Goal: Information Seeking & Learning: Learn about a topic

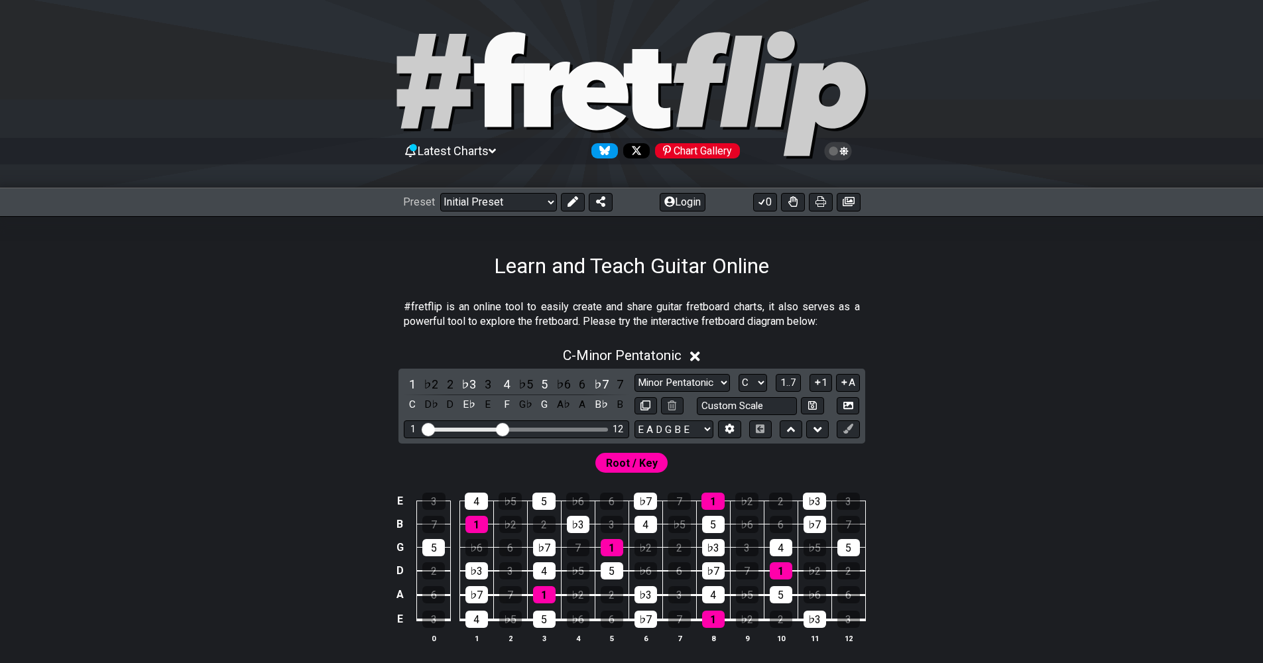
click at [605, 351] on icon at bounding box center [695, 356] width 10 height 14
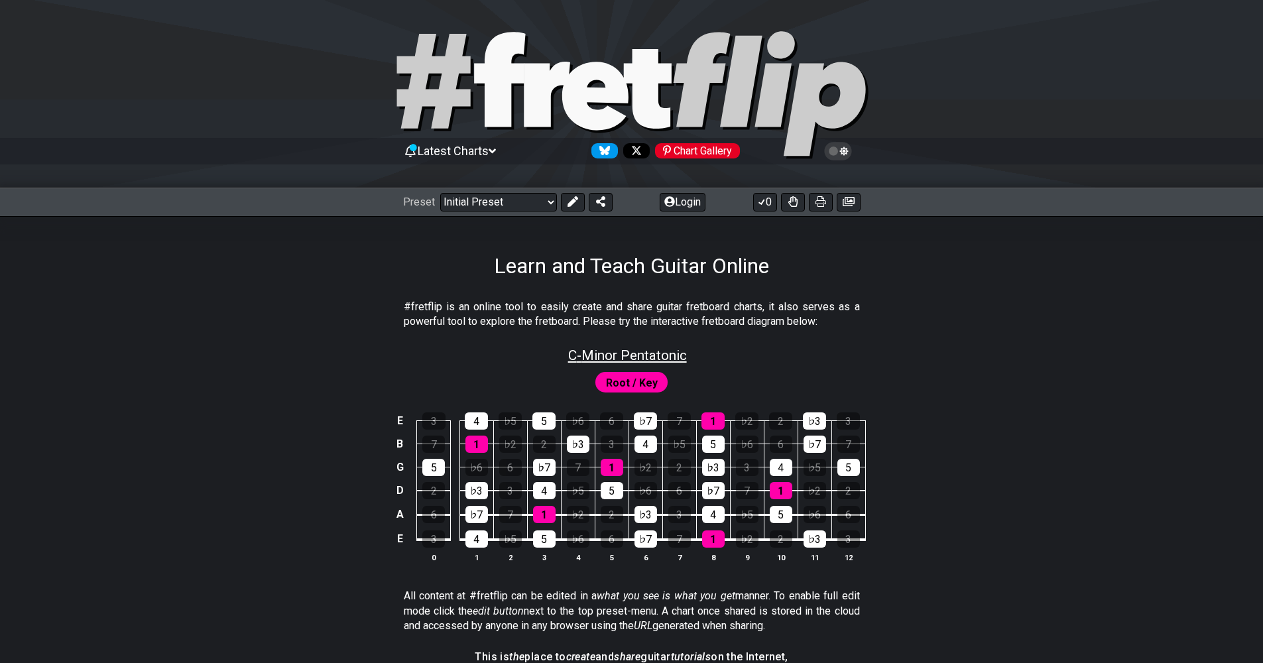
click at [605, 355] on span "C - Minor Pentatonic" at bounding box center [627, 355] width 119 height 16
select select "C"
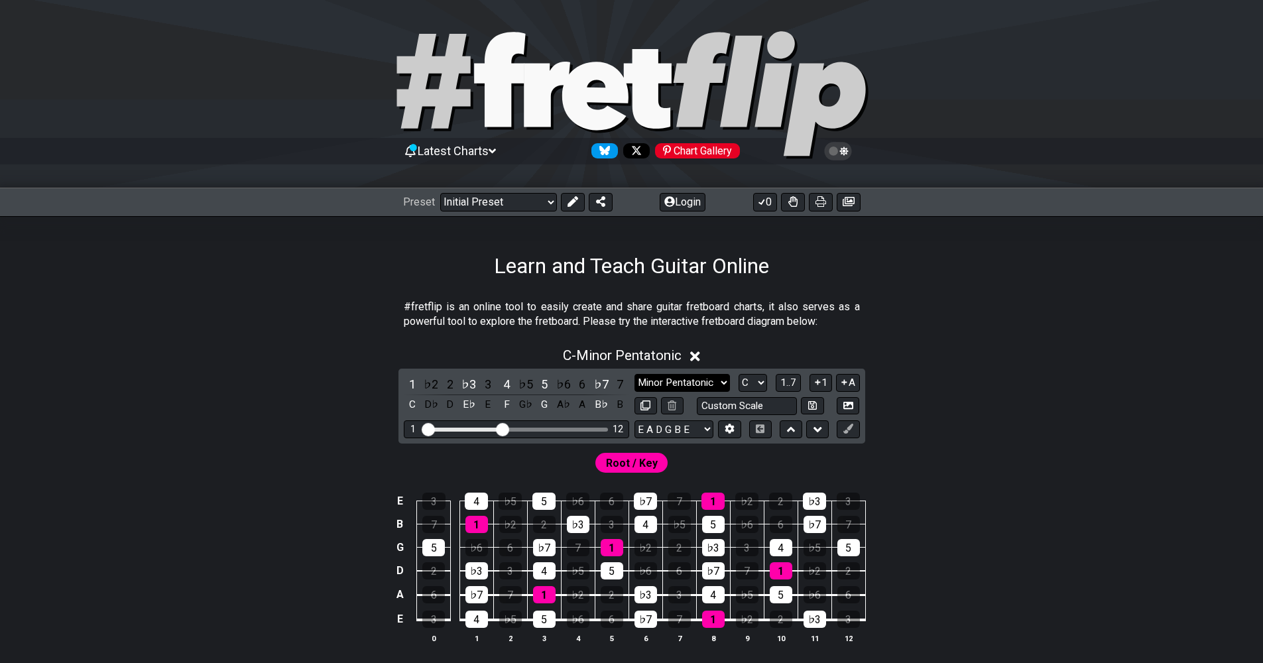
click at [605, 376] on select "Minor Pentatonic Click to edit Minor Pentatonic Major Pentatonic Minor Blues Ma…" at bounding box center [681, 383] width 95 height 18
select select "Major / [PERSON_NAME]"
click at [605, 374] on select "Minor Pentatonic Click to edit Minor Pentatonic Major Pentatonic Minor Blues Ma…" at bounding box center [681, 383] width 95 height 18
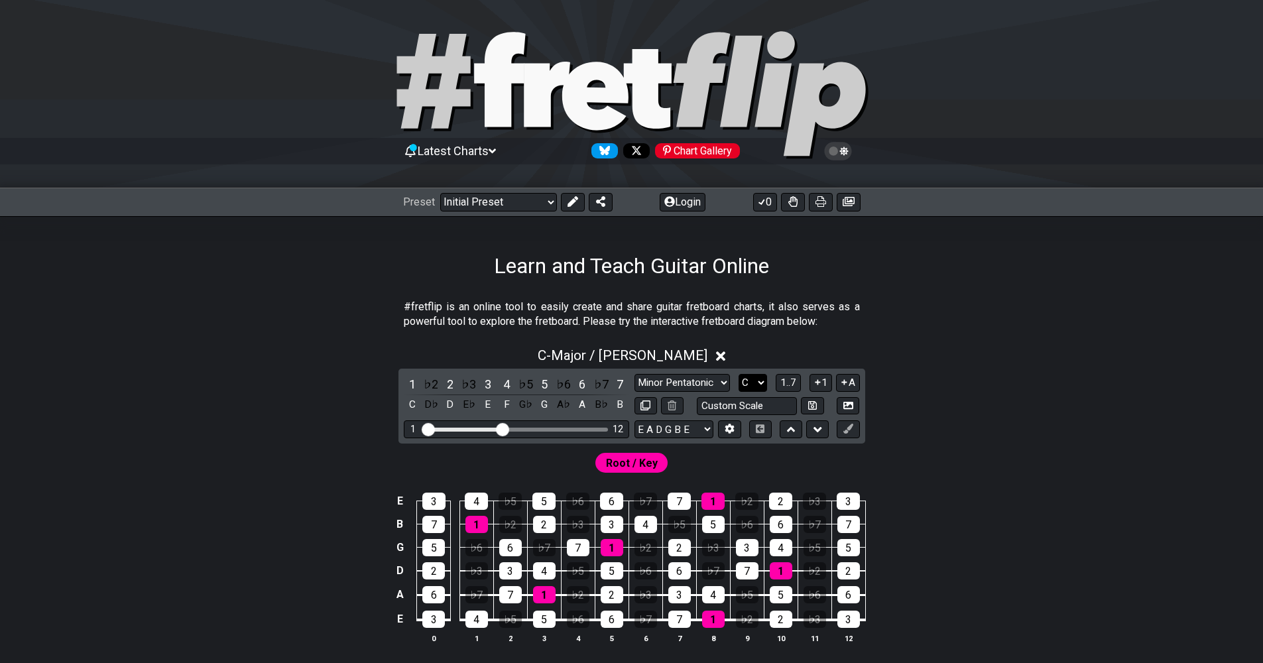
click at [605, 378] on select "A♭ A A♯ B♭ B C C♯ D♭ D D♯ E♭ E F F♯ G♭ G G♯" at bounding box center [752, 383] width 29 height 18
click at [605, 374] on select "A♭ A A♯ B♭ B C C♯ D♭ D D♯ E♭ E F F♯ G♭ G G♯" at bounding box center [752, 383] width 29 height 18
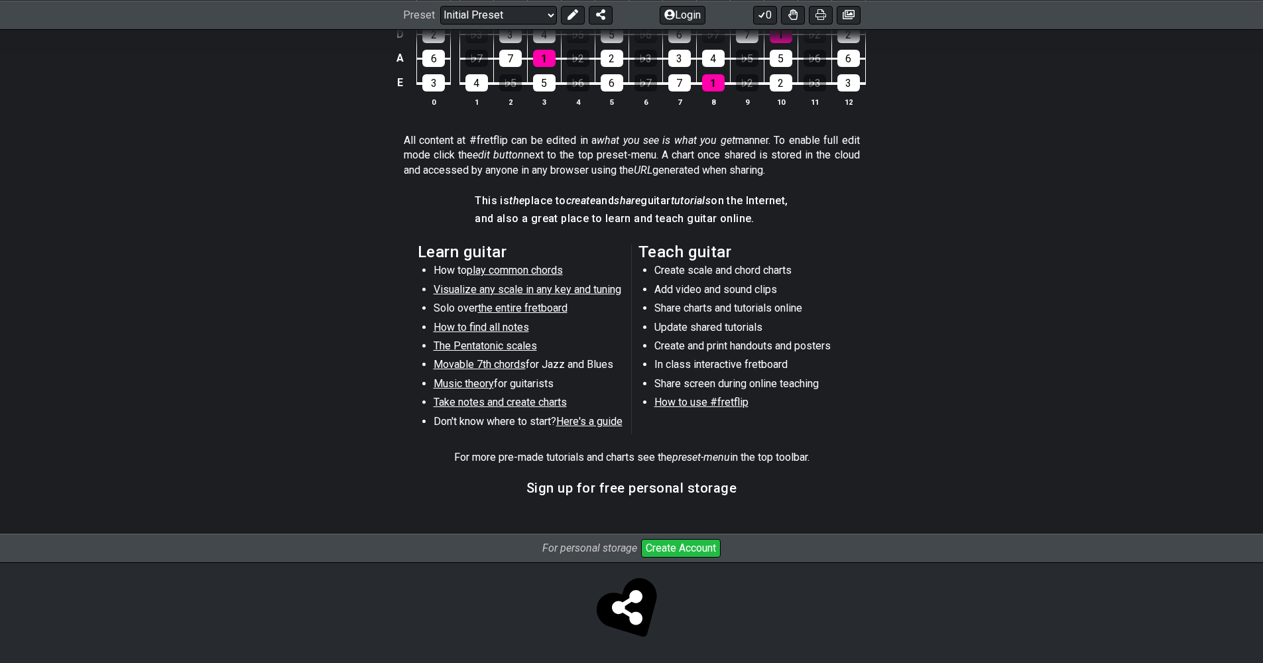
scroll to position [539, 0]
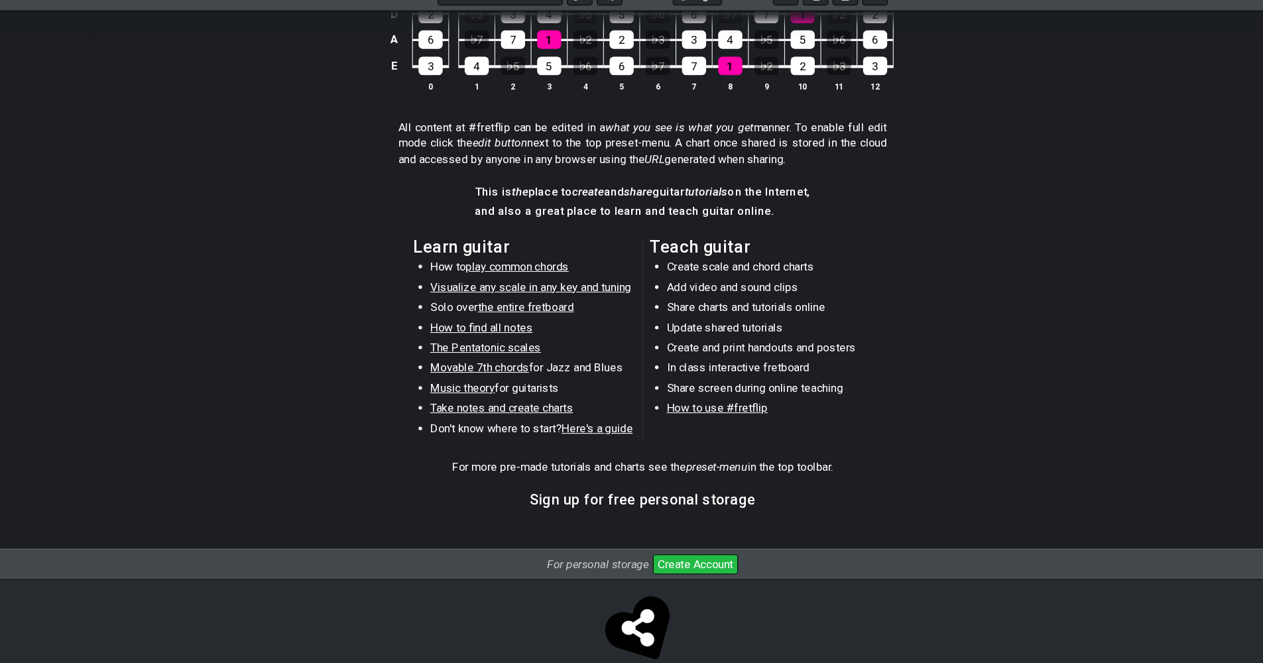
click at [455, 382] on span "Music theory" at bounding box center [464, 381] width 60 height 13
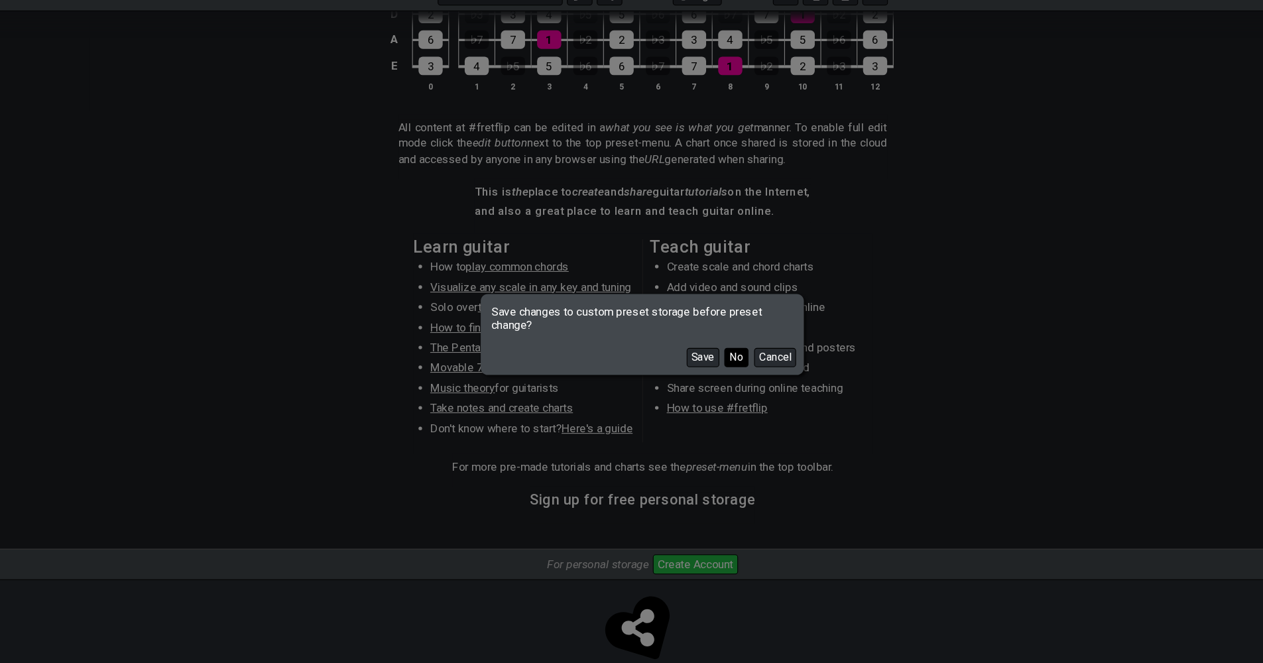
click at [605, 351] on button "No" at bounding box center [719, 353] width 23 height 18
select select "/scale-degrees-and-intervals"
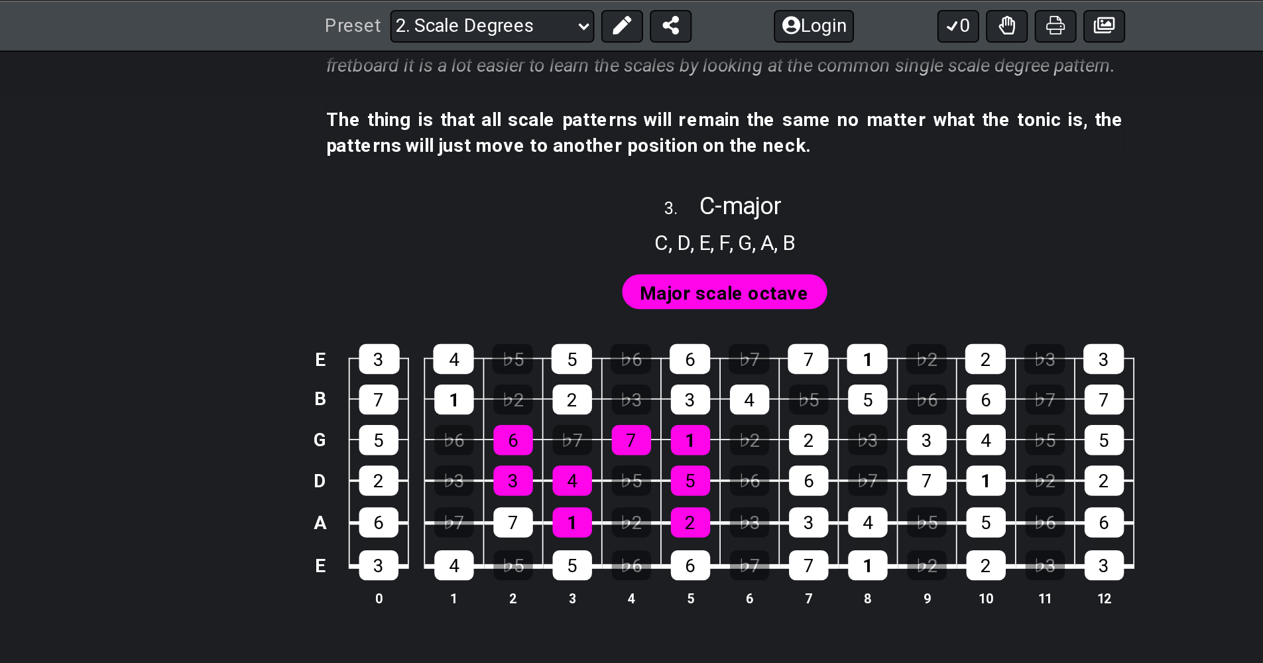
scroll to position [1548, 0]
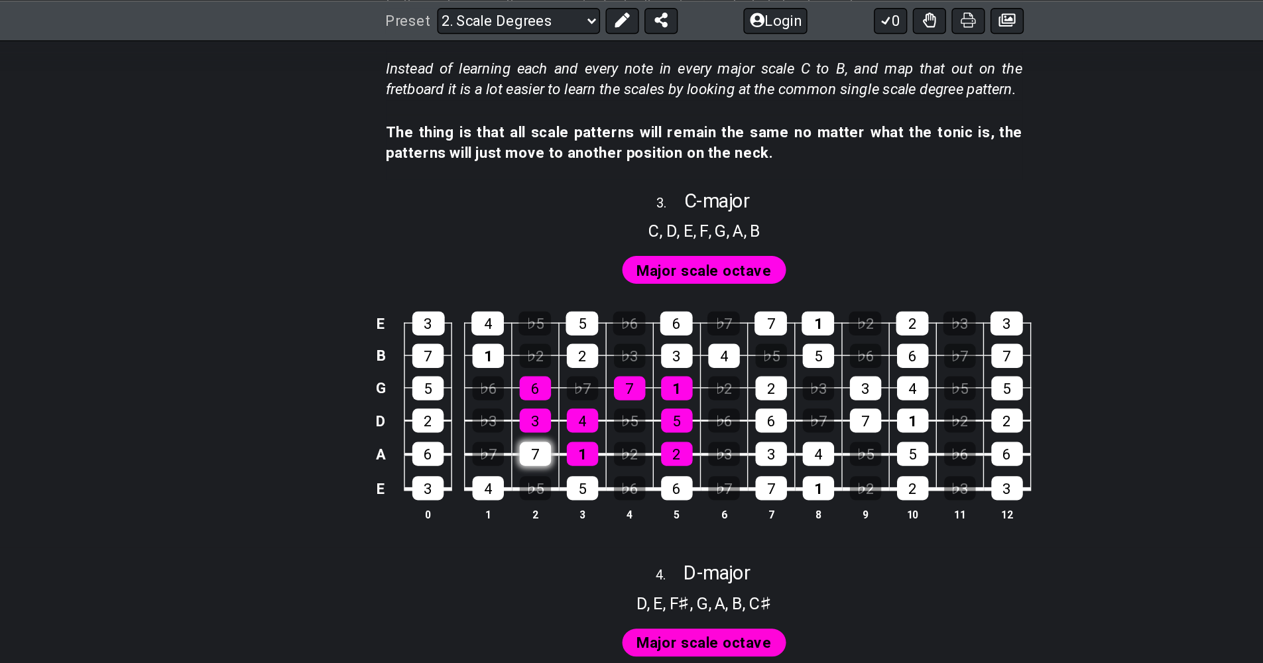
click at [504, 323] on div "7" at bounding box center [510, 325] width 23 height 17
click at [512, 324] on div "7" at bounding box center [510, 325] width 23 height 17
click at [546, 321] on div "1" at bounding box center [544, 325] width 23 height 17
click at [550, 330] on div "1" at bounding box center [544, 325] width 23 height 17
click at [605, 193] on span "Major scale octave" at bounding box center [631, 194] width 97 height 19
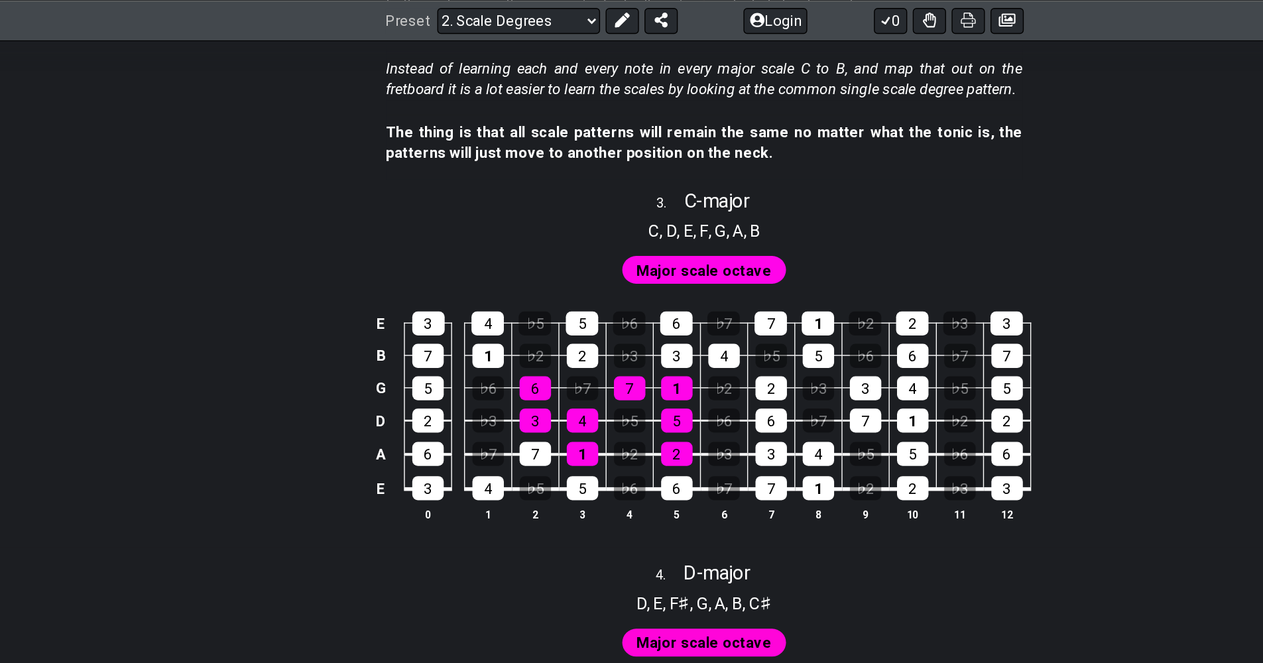
click at [605, 193] on span "Major scale octave" at bounding box center [631, 194] width 97 height 19
click at [605, 141] on span "C - major" at bounding box center [640, 145] width 47 height 16
select select "C"
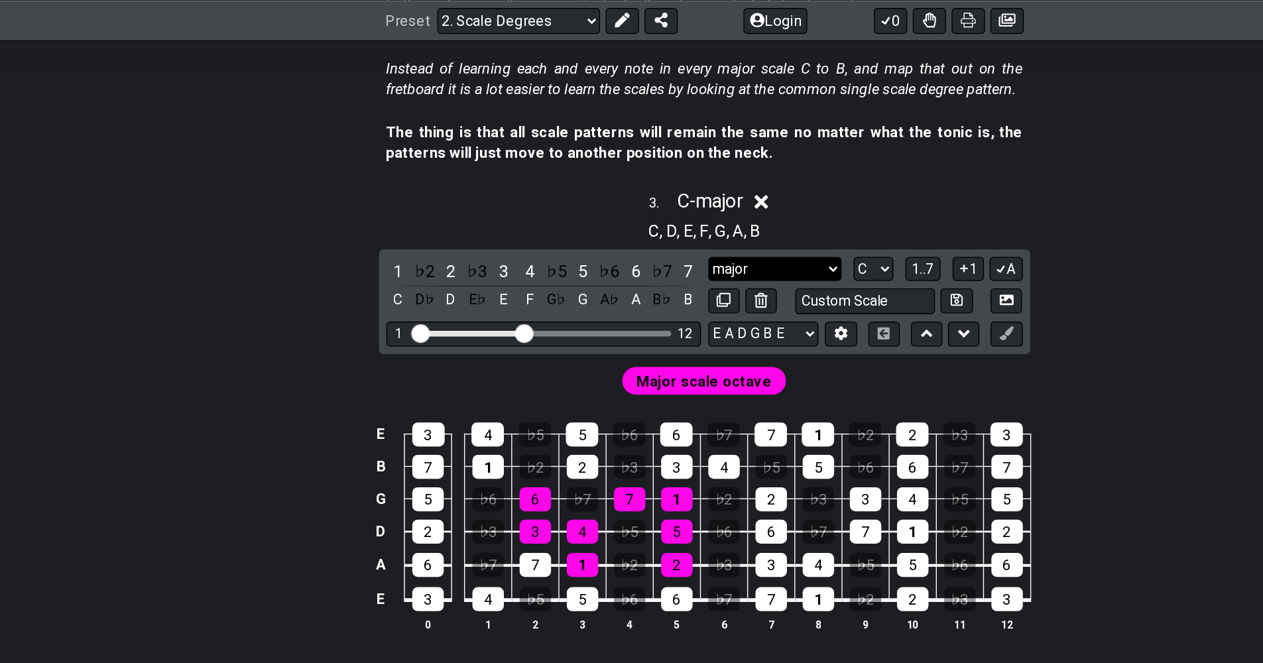
click at [605, 188] on select "major major Minor Pentatonic Major Pentatonic Minor Blues Major Blues Major / […" at bounding box center [681, 193] width 95 height 18
click at [605, 184] on select "major major Minor Pentatonic Major Pentatonic Minor Blues Major Blues Major / […" at bounding box center [681, 193] width 95 height 18
click at [426, 192] on div "♭2" at bounding box center [430, 195] width 17 height 18
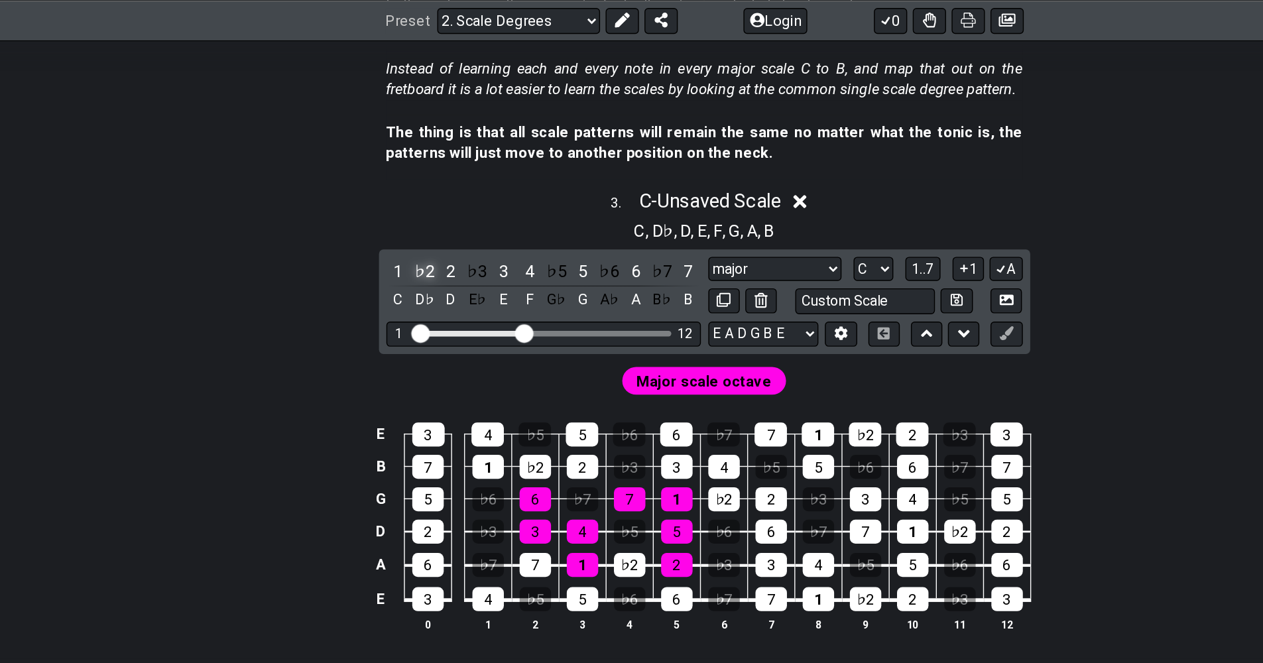
click at [426, 192] on div "♭2" at bounding box center [430, 195] width 17 height 18
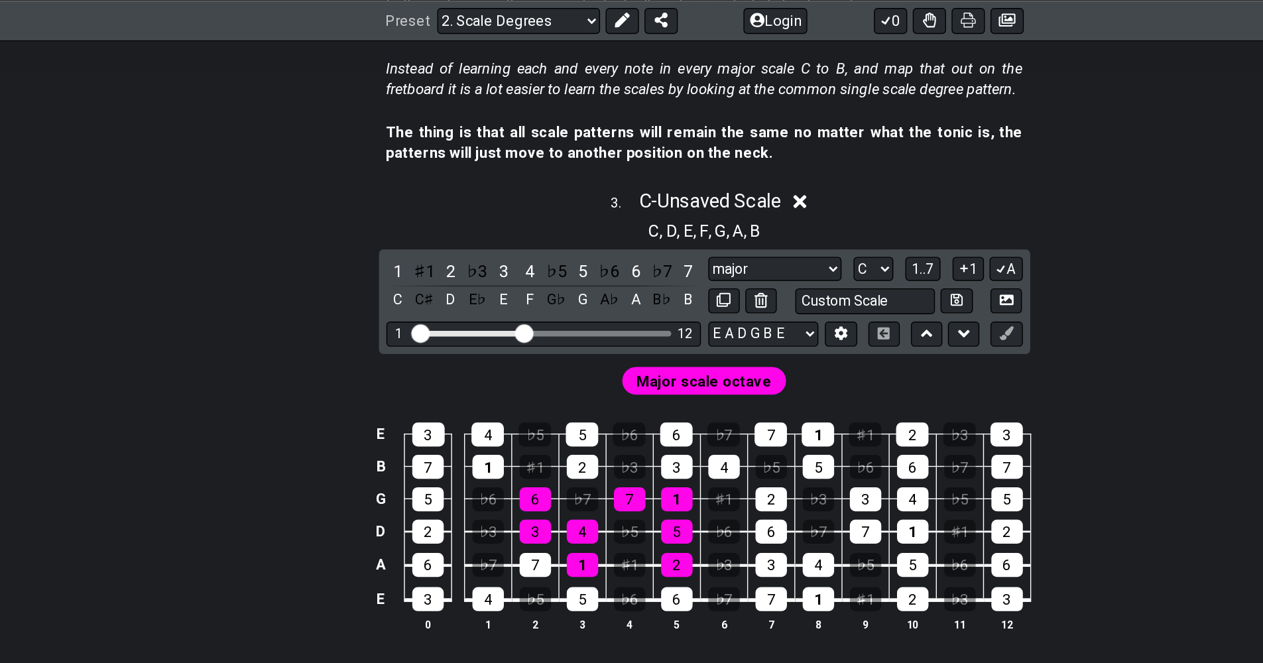
click at [426, 192] on div "♯1" at bounding box center [430, 195] width 17 height 18
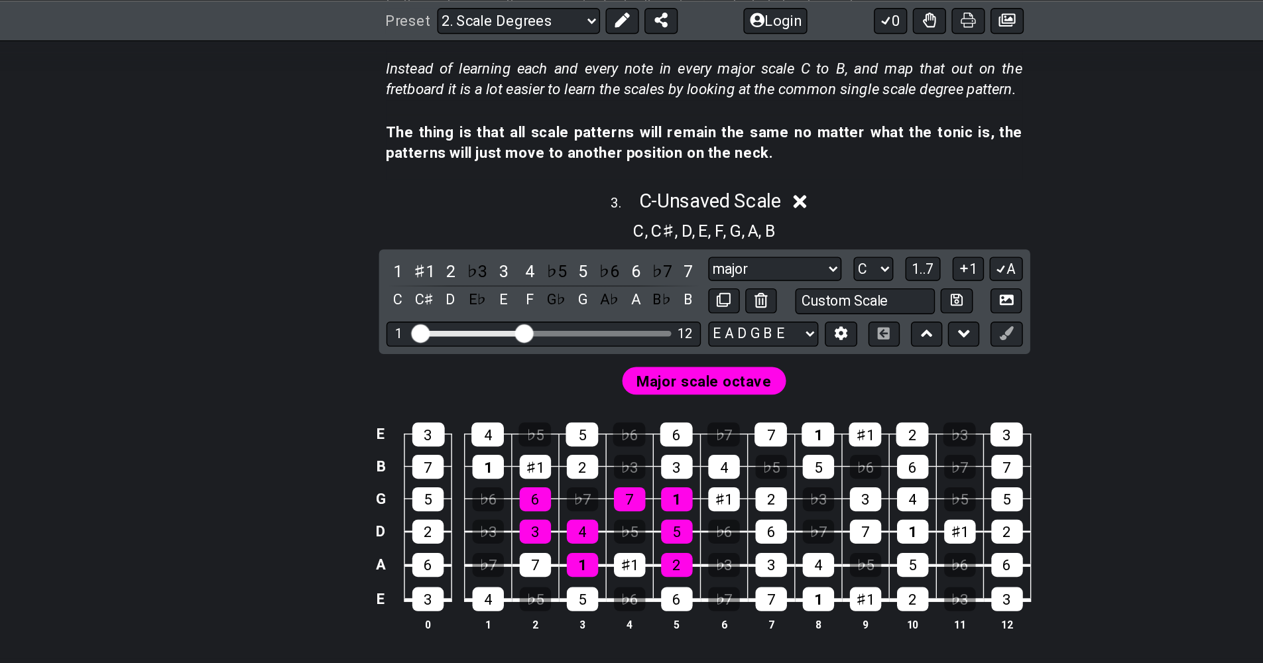
click at [426, 192] on div "♯1" at bounding box center [430, 195] width 17 height 18
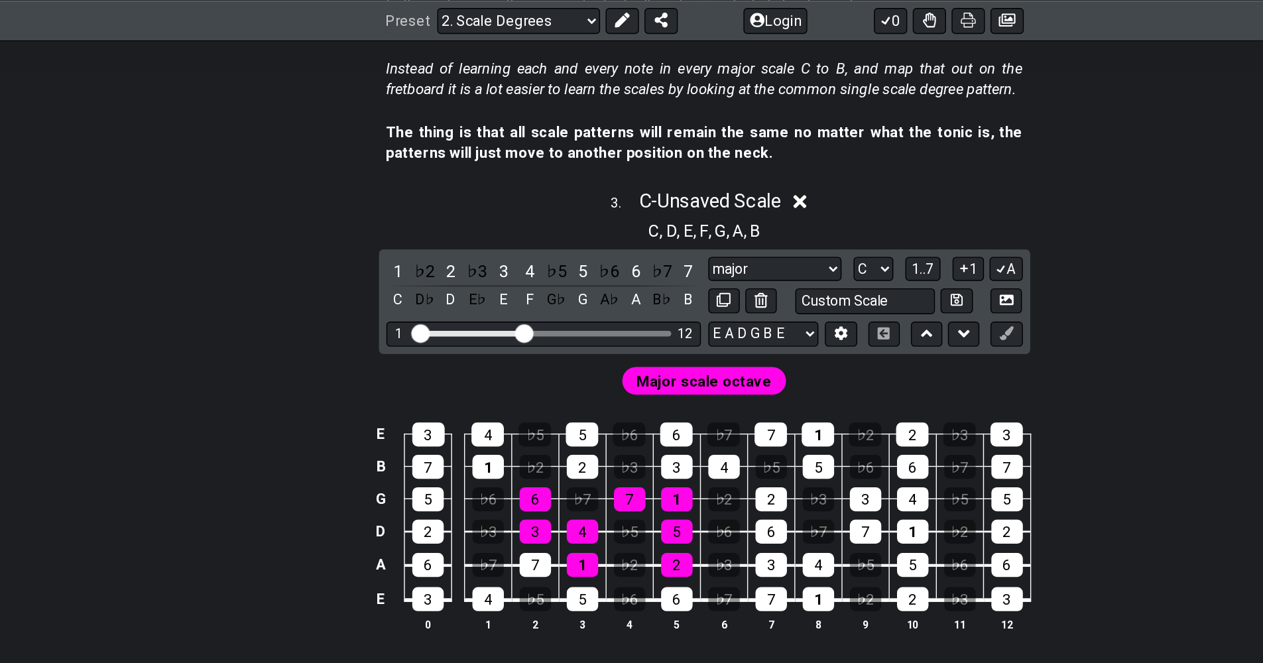
click at [426, 192] on div "♭2" at bounding box center [430, 195] width 17 height 18
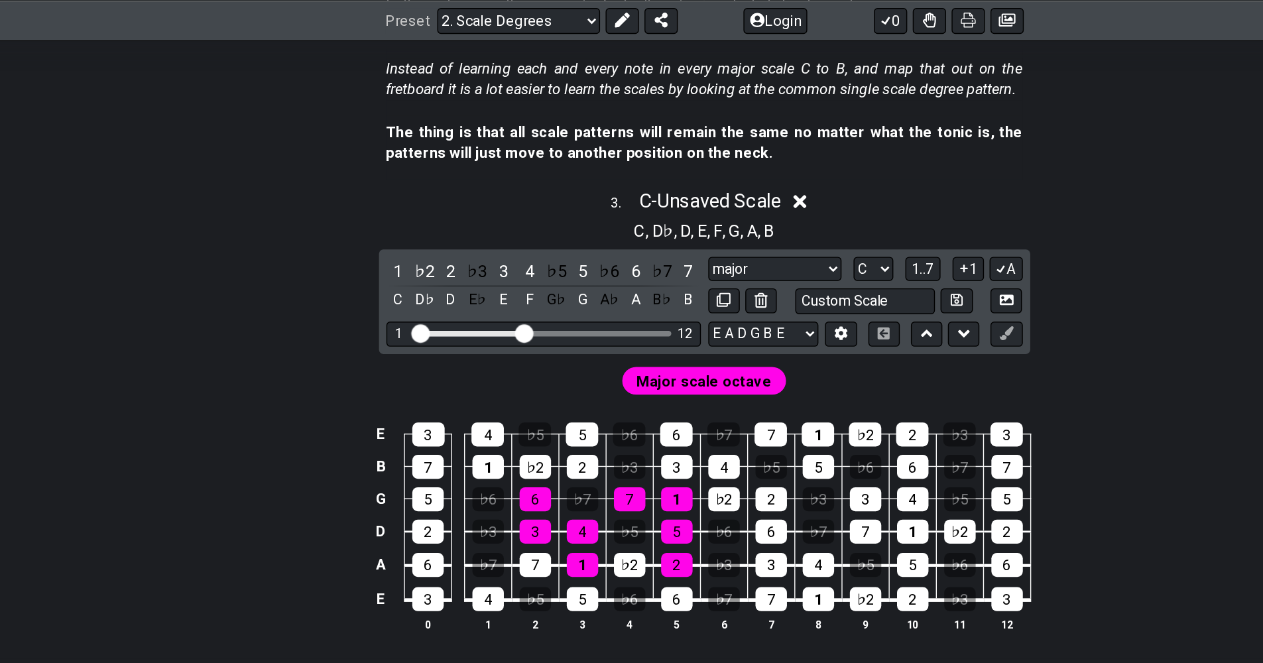
click at [426, 192] on div "♭2" at bounding box center [430, 195] width 17 height 18
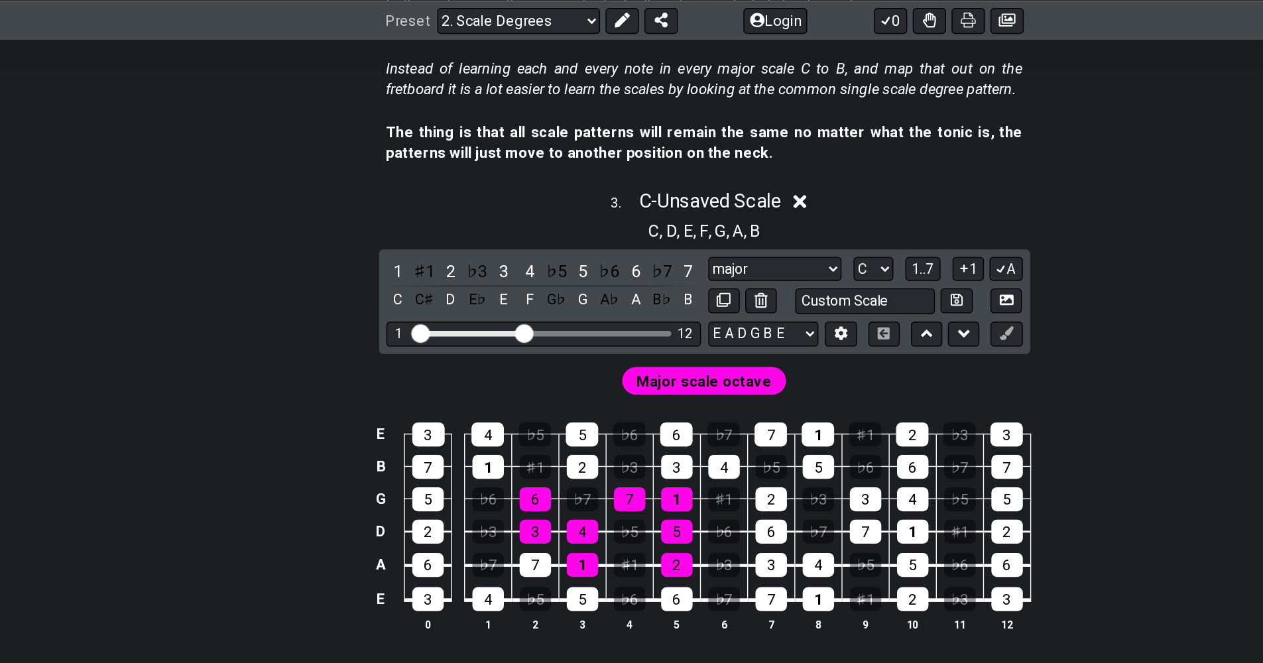
click at [426, 192] on div "♯1" at bounding box center [430, 195] width 17 height 18
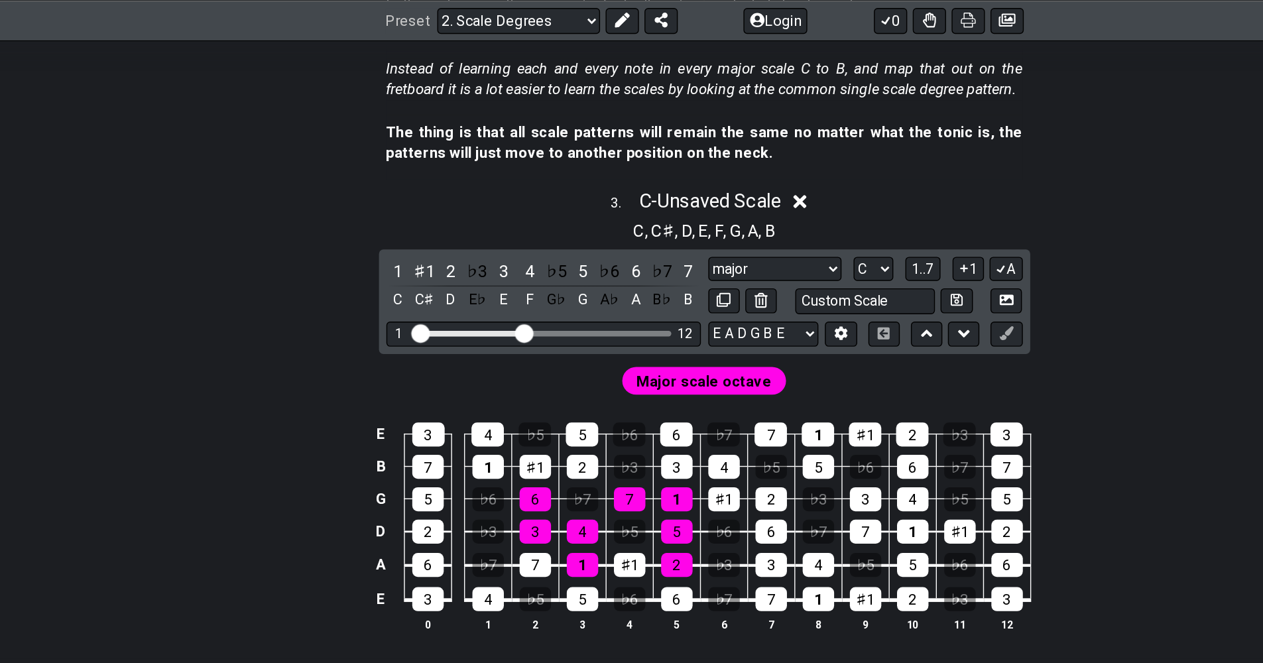
click at [426, 192] on div "♯1" at bounding box center [430, 195] width 17 height 18
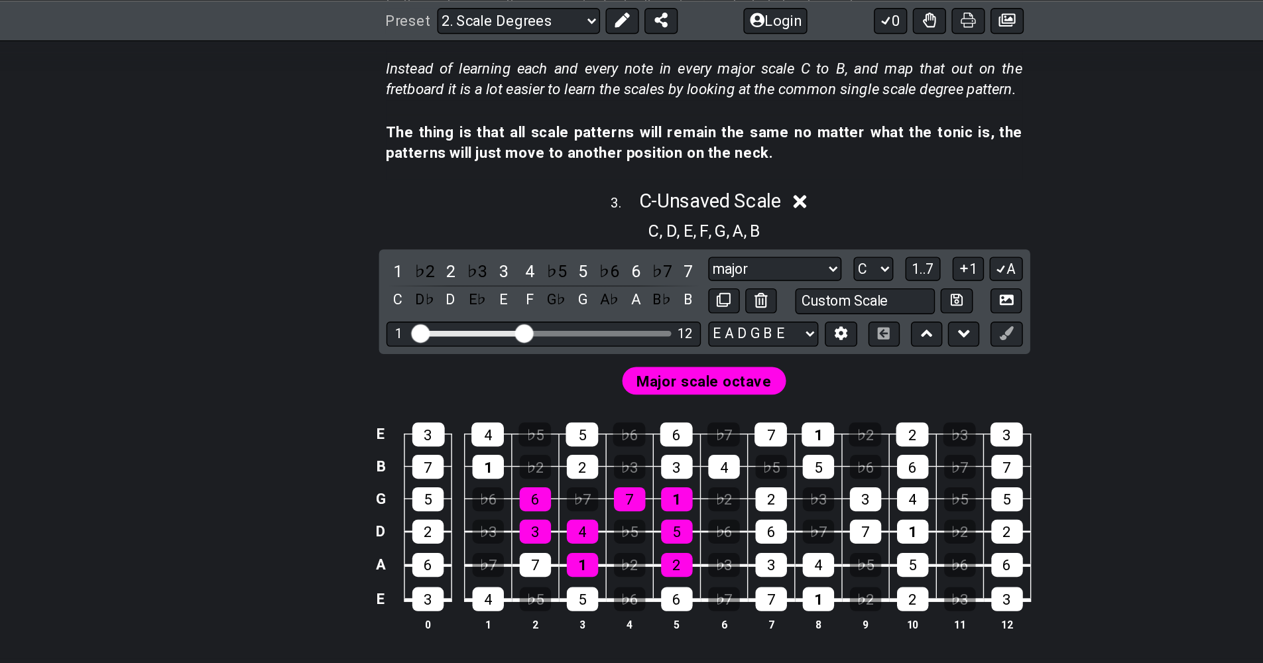
click at [426, 192] on div "♭2" at bounding box center [430, 195] width 17 height 18
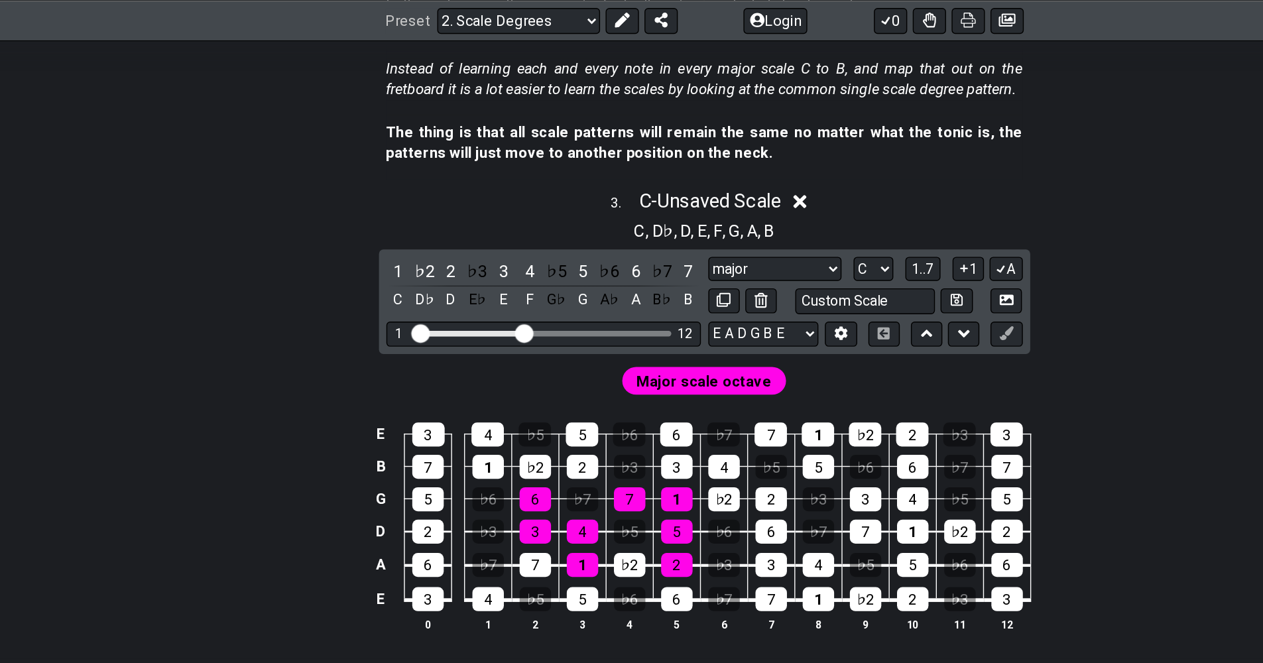
click at [426, 192] on div "♭2" at bounding box center [430, 195] width 17 height 18
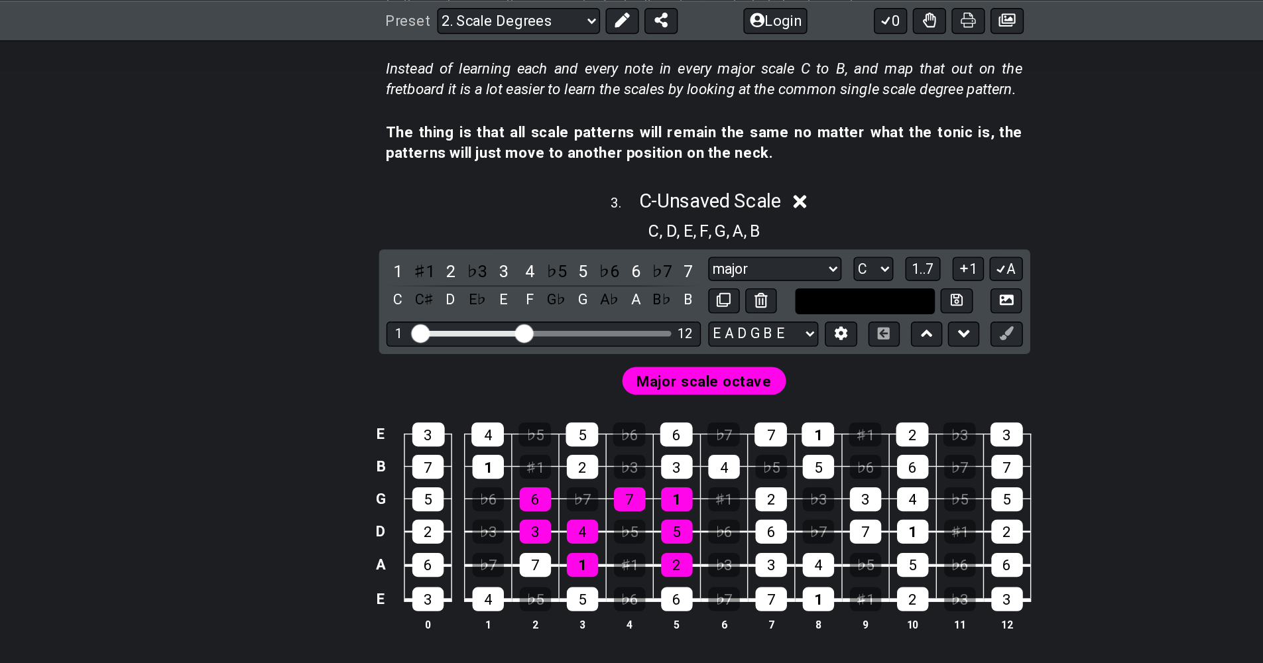
click at [605, 209] on input "text" at bounding box center [747, 216] width 101 height 18
type input "Custom Scale"
click at [605, 239] on select "E A D G B E E A D G B E E A D G B E B E A D F♯ B A D G C E A D A D G B E E♭ A♭ …" at bounding box center [673, 240] width 79 height 18
click at [605, 125] on div "The thing is that all scale patterns will remain the same no matter what the to…" at bounding box center [632, 106] width 456 height 46
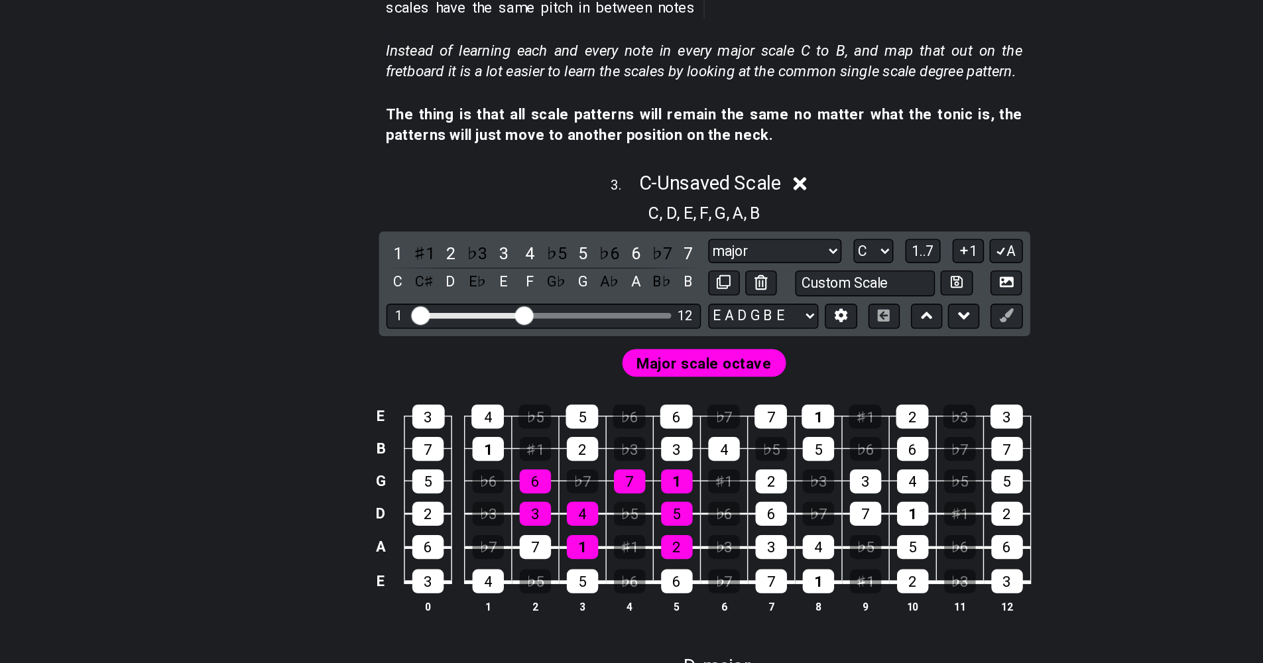
scroll to position [1377, 0]
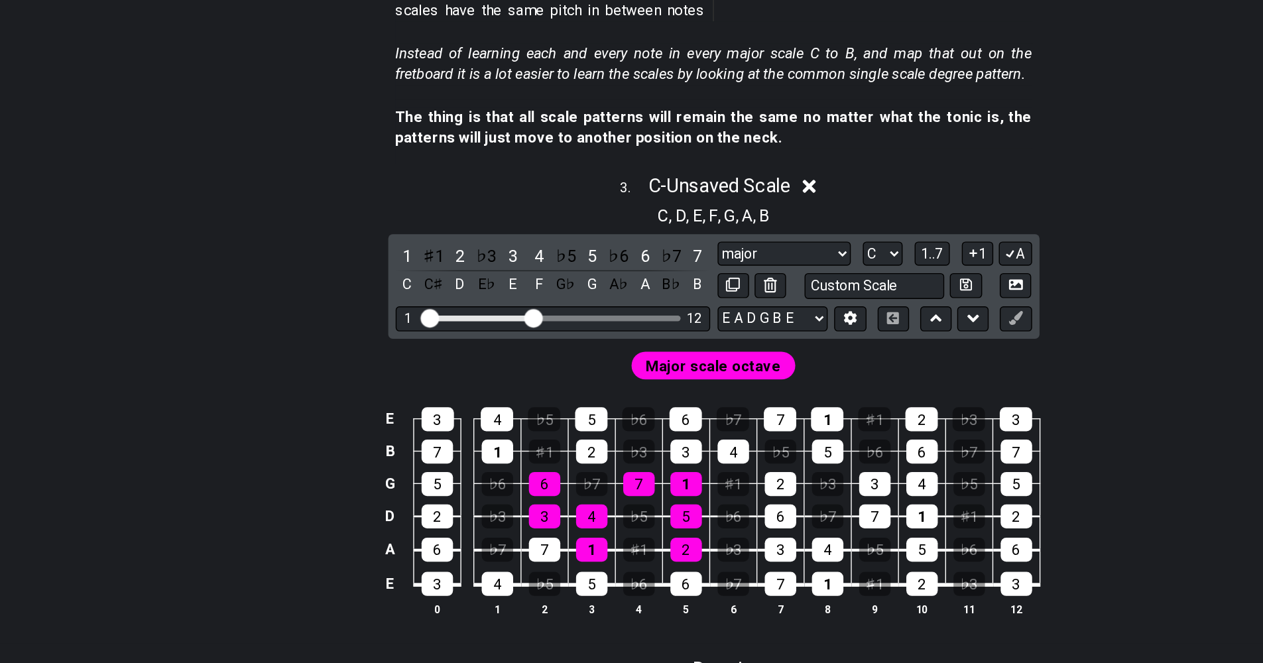
click at [522, 411] on div "Visible fret range" at bounding box center [516, 411] width 184 height 4
drag, startPoint x: 500, startPoint y: 407, endPoint x: 497, endPoint y: 418, distance: 11.6
click at [497, 410] on input "Visible fret range" at bounding box center [516, 410] width 188 height 0
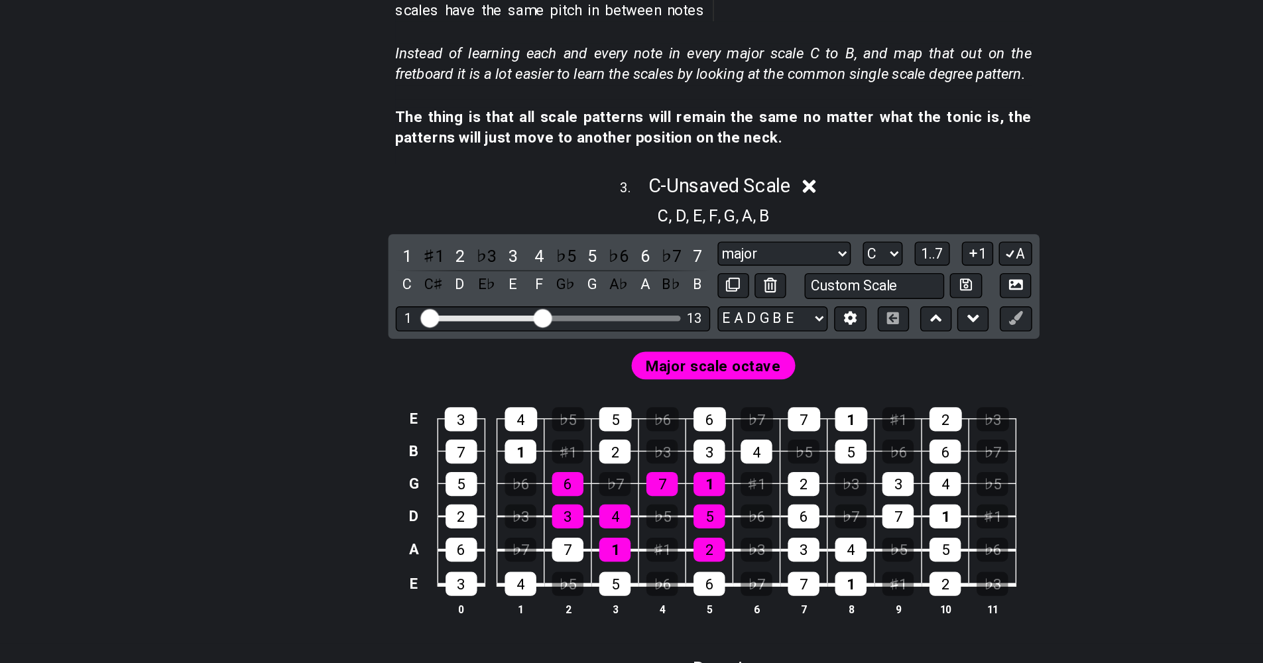
drag, startPoint x: 494, startPoint y: 413, endPoint x: 507, endPoint y: 412, distance: 13.3
click at [507, 410] on input "Visible fret range" at bounding box center [516, 410] width 188 height 0
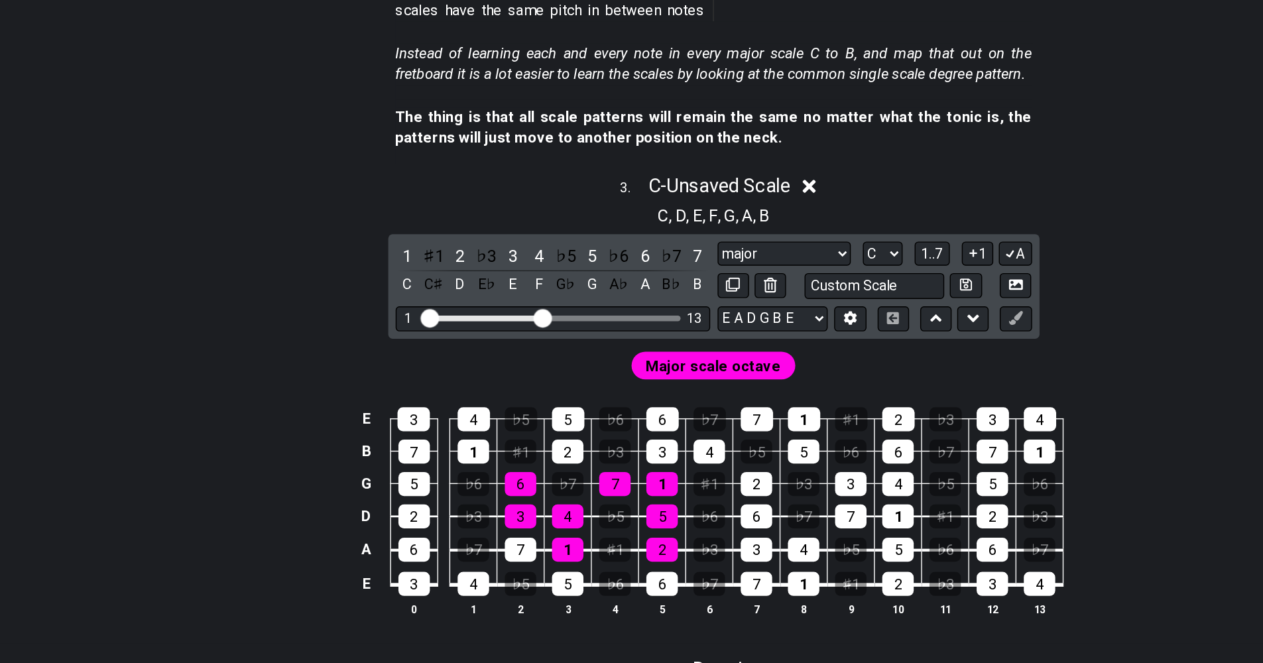
drag, startPoint x: 507, startPoint y: 414, endPoint x: 552, endPoint y: 419, distance: 45.3
drag, startPoint x: 552, startPoint y: 419, endPoint x: 494, endPoint y: 439, distance: 61.6
click at [494, 439] on div "Major scale octave" at bounding box center [632, 442] width 1034 height 32
